Goal: Check status: Check status

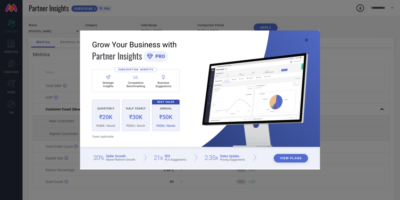
click at [306, 41] on icon at bounding box center [306, 40] width 3 height 3
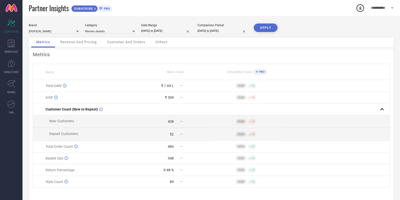
click at [156, 32] on input "[DATE] to [DATE]" at bounding box center [166, 30] width 50 height 5
select select "8"
select select "2025"
select select "9"
select select "2025"
